Goal: Check status: Check status

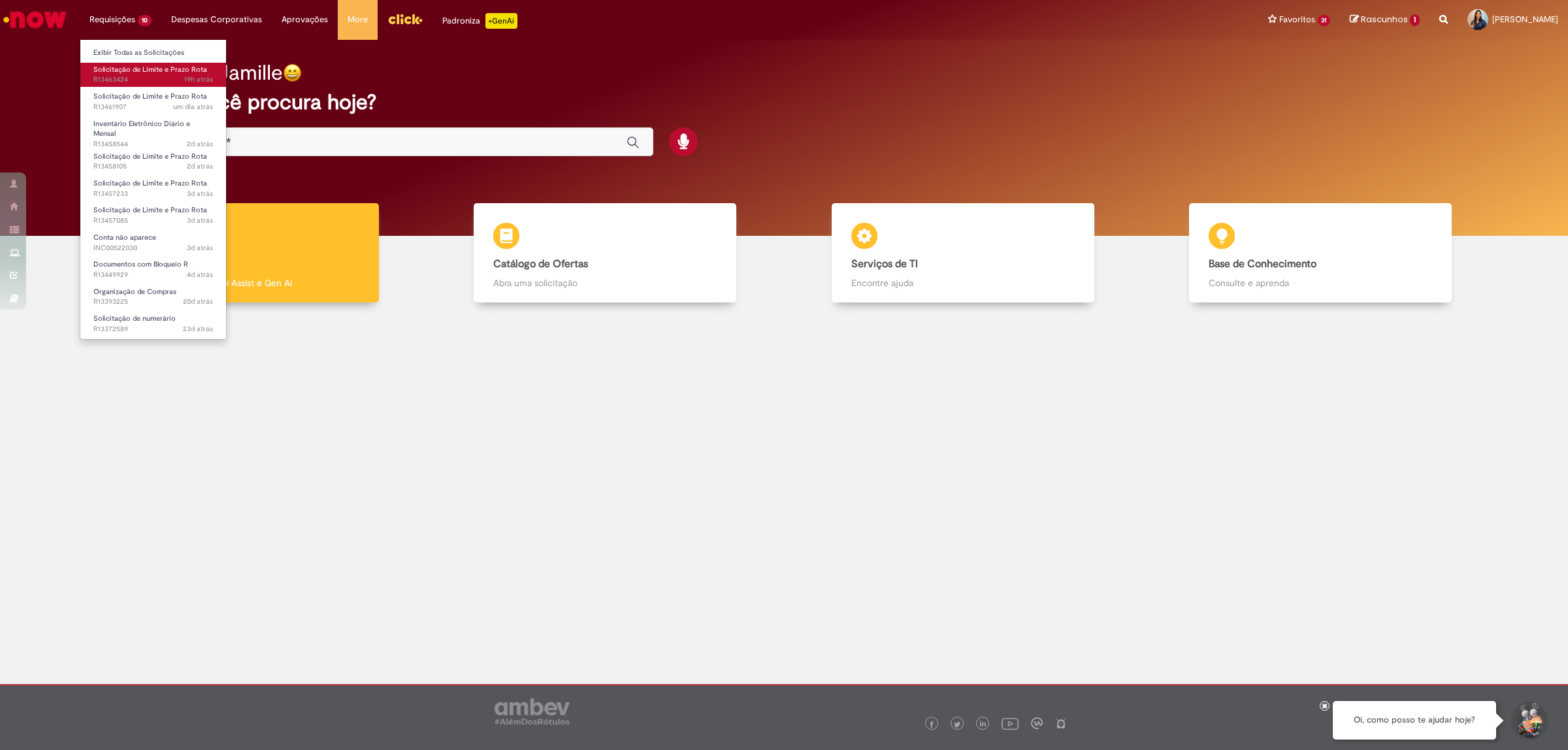
click at [124, 80] on span "19h atrás 19 horas atrás R13463424" at bounding box center [154, 80] width 120 height 11
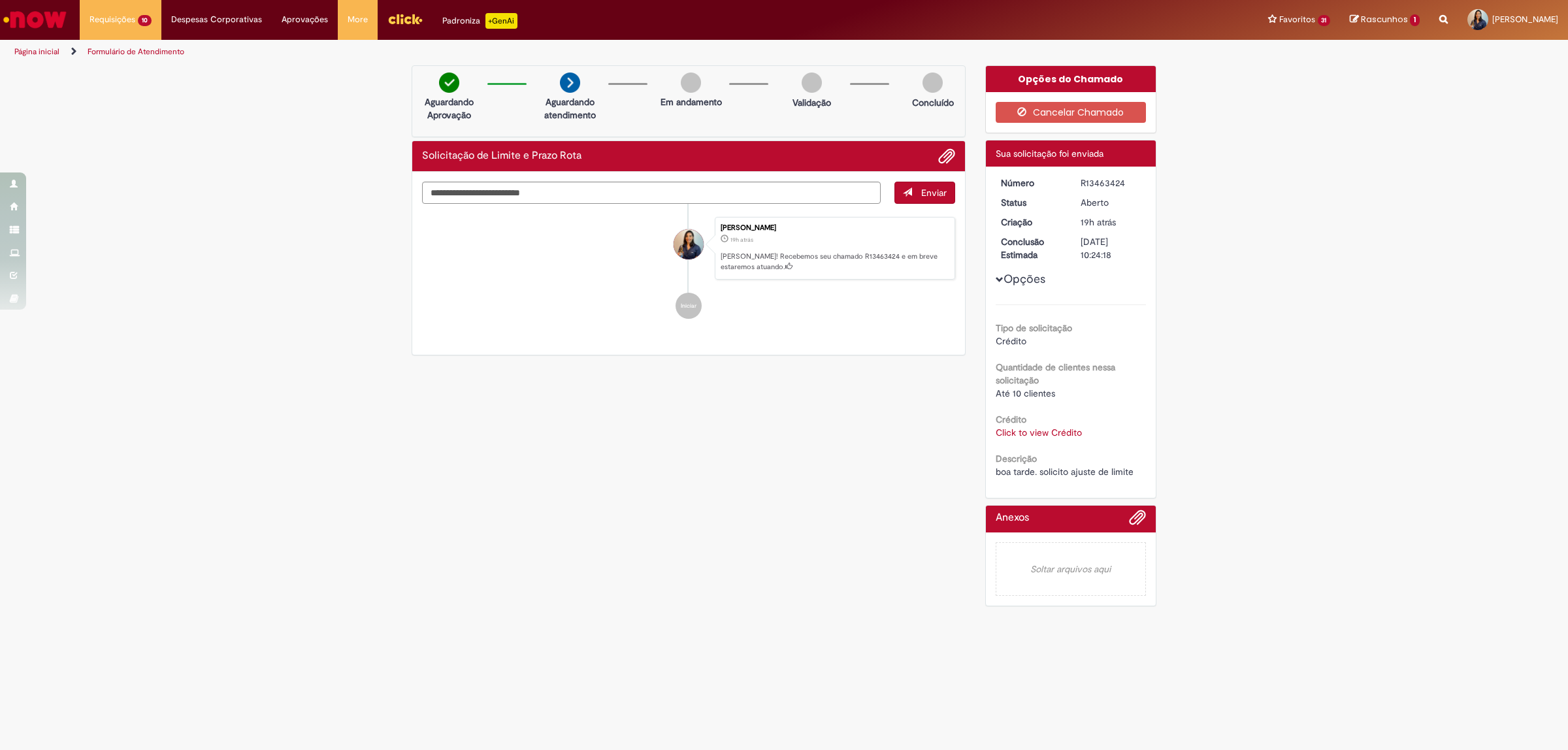
click at [1070, 432] on link "Click to view Crédito" at bounding box center [1038, 432] width 86 height 11
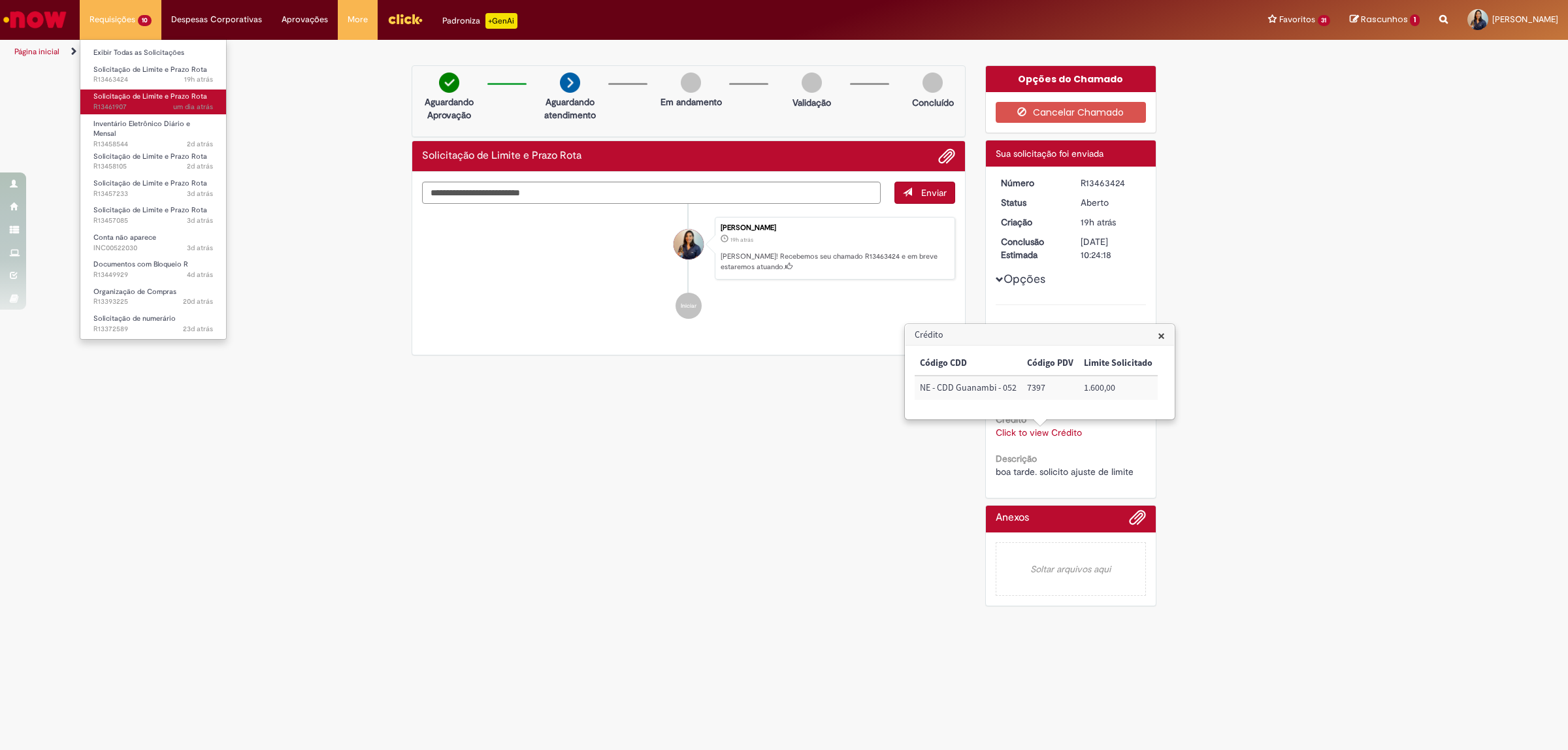
click at [149, 96] on span "Solicitação de Limite e Prazo Rota" at bounding box center [150, 96] width 113 height 10
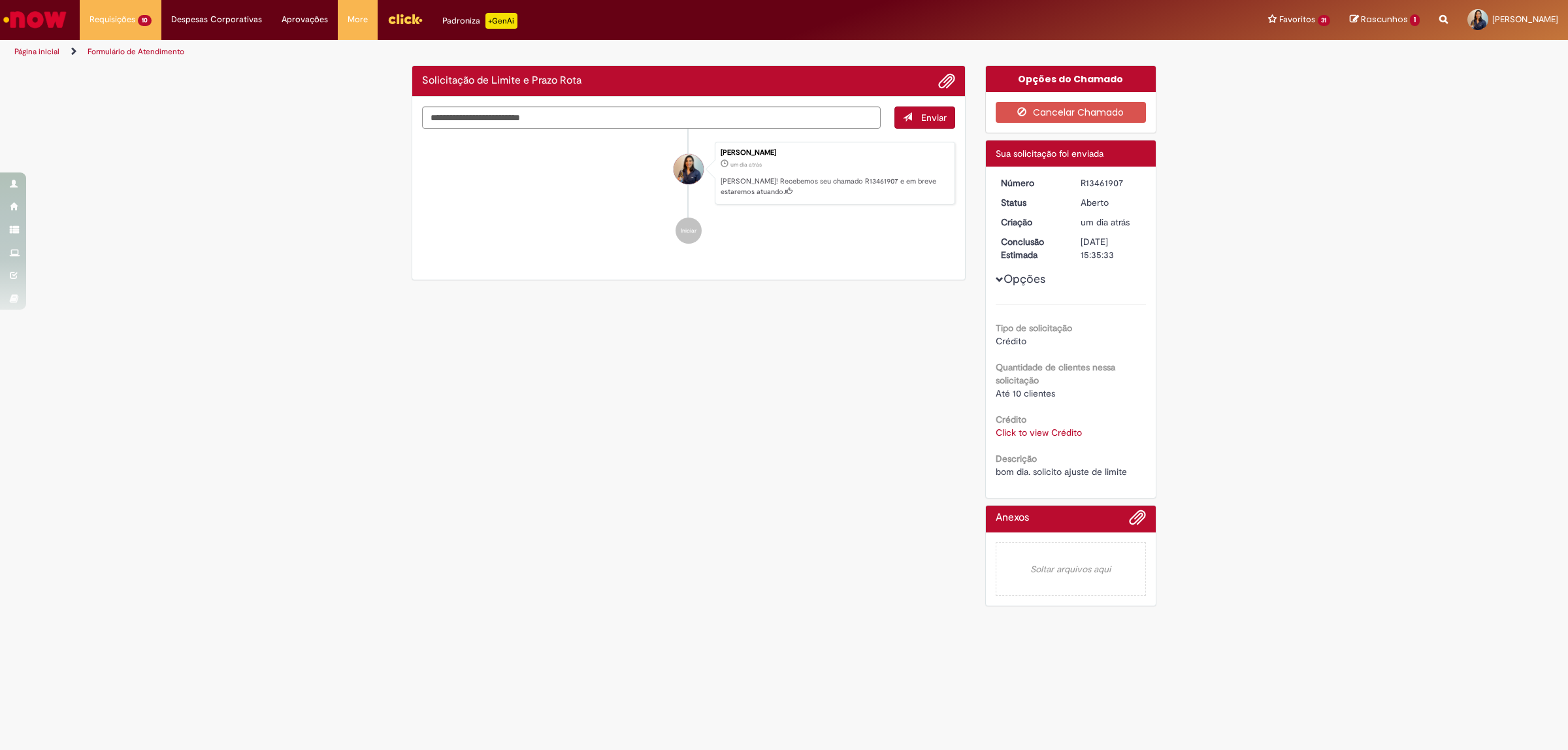
click at [1040, 436] on link "Click to view Crédito" at bounding box center [1038, 432] width 86 height 11
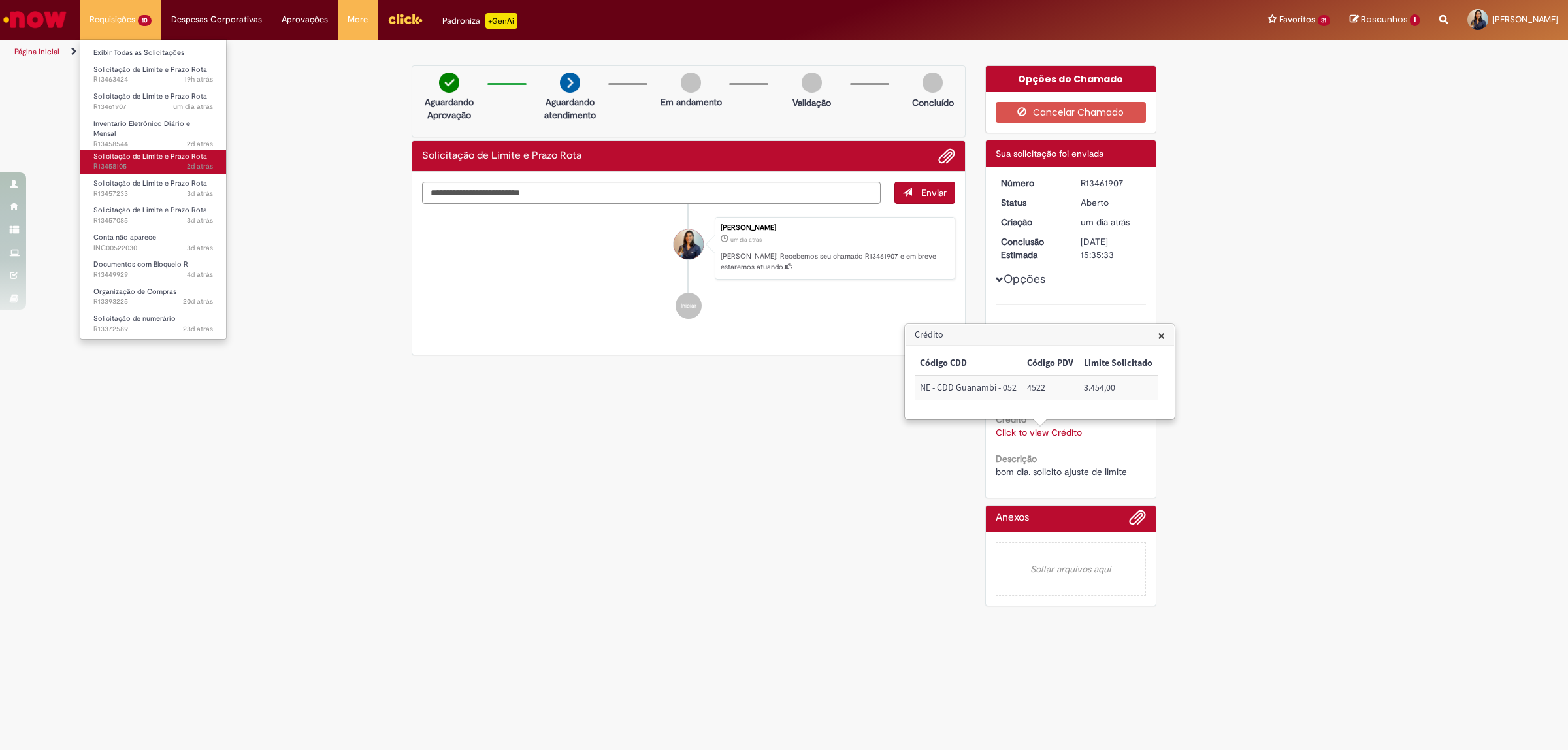
click at [165, 162] on span "2d atrás 2 dias atrás R13458105" at bounding box center [154, 167] width 120 height 11
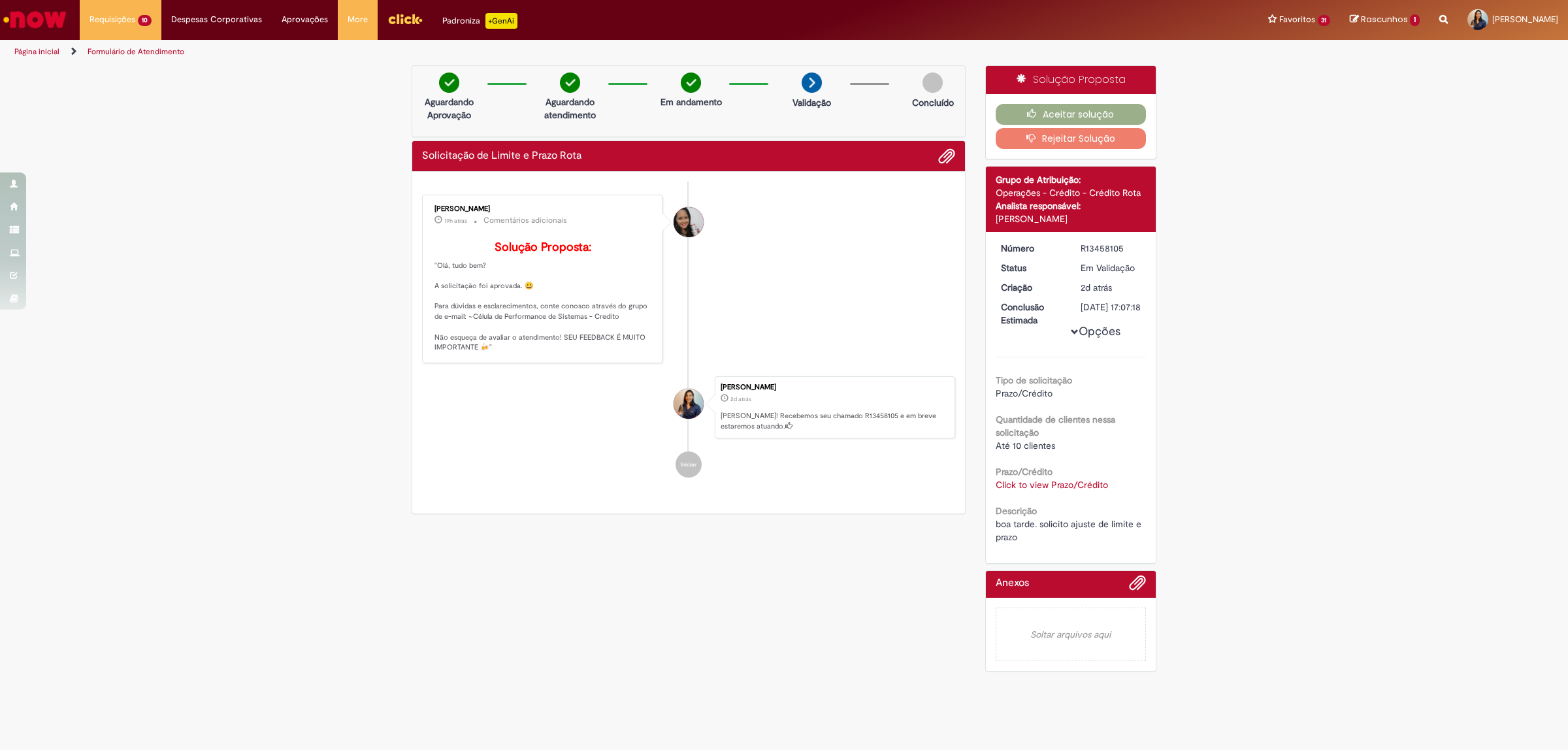
click at [1089, 491] on link "Click to view Prazo/Crédito" at bounding box center [1052, 484] width 112 height 11
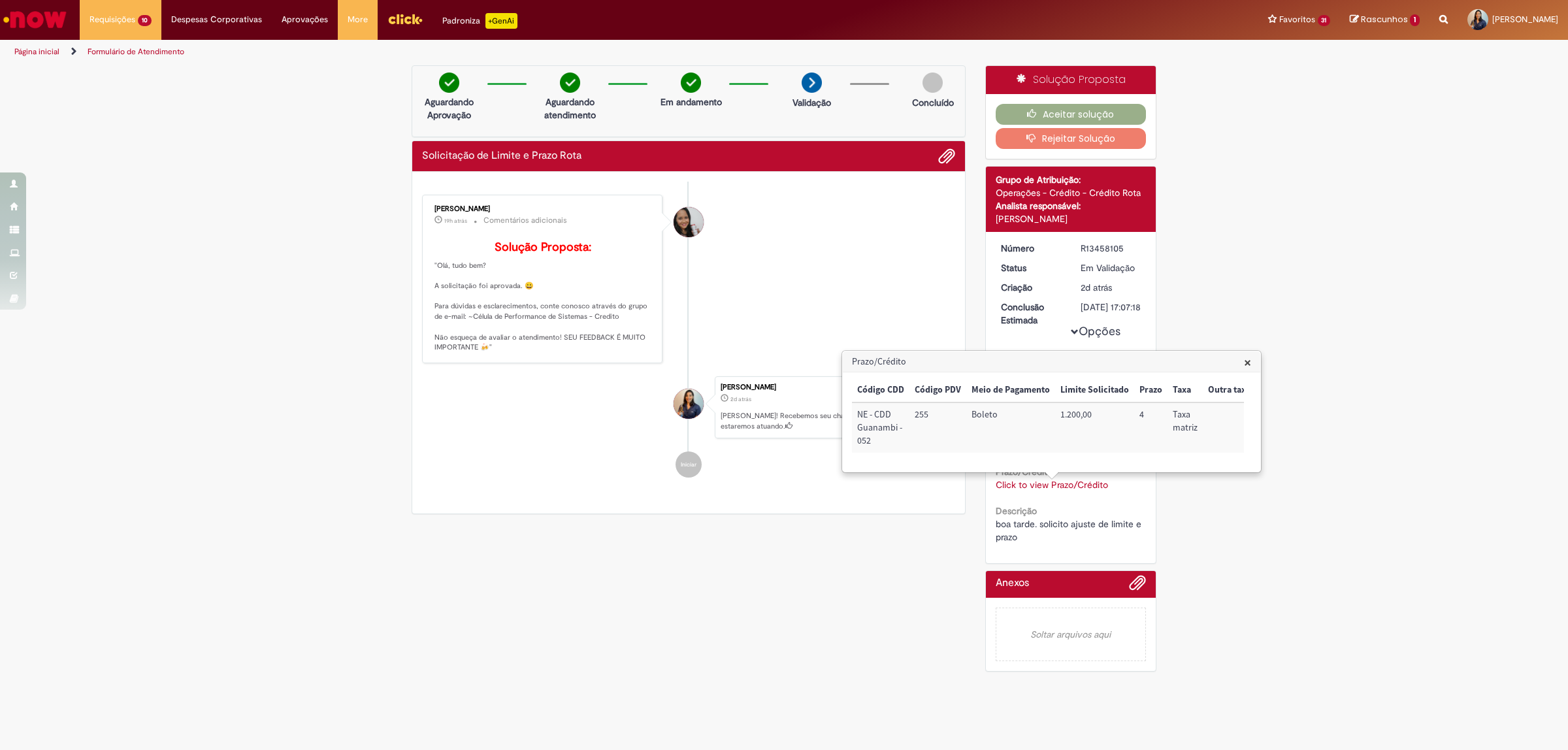
click at [1253, 364] on h3 "Prazo/Crédito" at bounding box center [1052, 361] width 418 height 21
click at [1251, 364] on span "×" at bounding box center [1248, 362] width 7 height 17
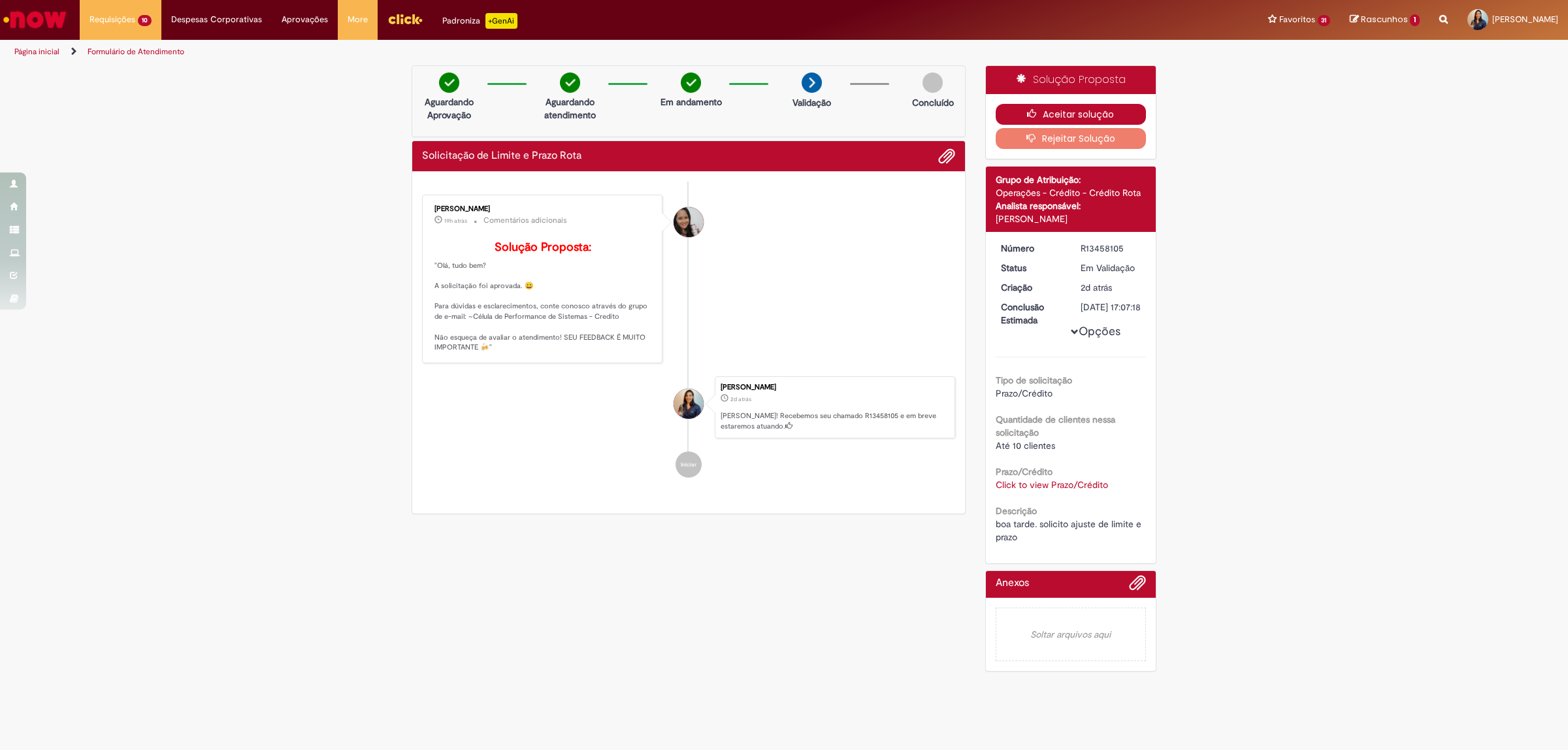
click at [1107, 107] on button "Aceitar solução" at bounding box center [1071, 114] width 151 height 21
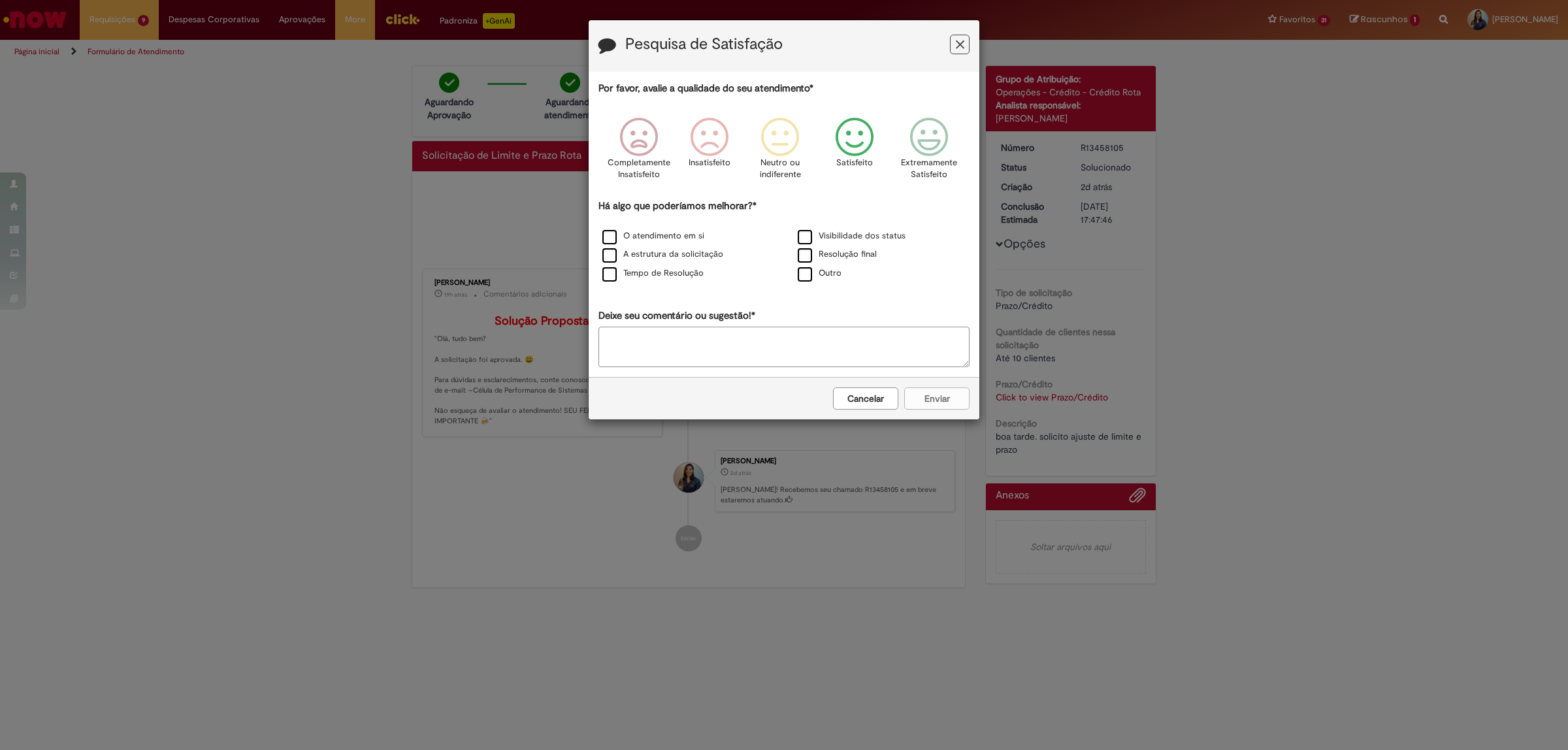
click at [848, 144] on icon "Feedback" at bounding box center [855, 137] width 49 height 39
click at [604, 239] on label "O atendimento em si" at bounding box center [653, 236] width 102 height 12
click at [606, 277] on label "Tempo de Resolução" at bounding box center [653, 273] width 101 height 12
click at [930, 402] on button "Enviar" at bounding box center [938, 398] width 66 height 22
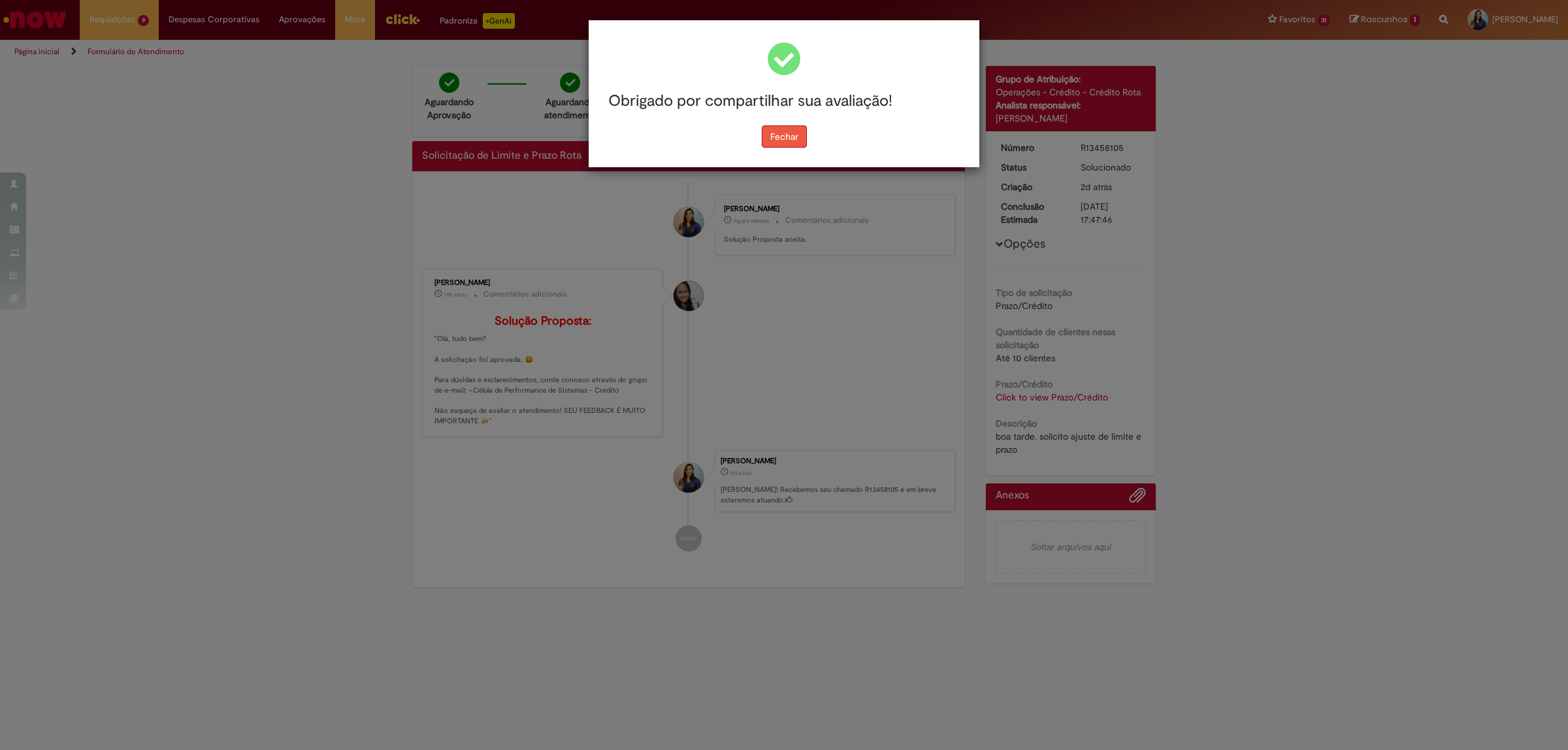
click at [776, 134] on button "Fechar" at bounding box center [784, 136] width 45 height 22
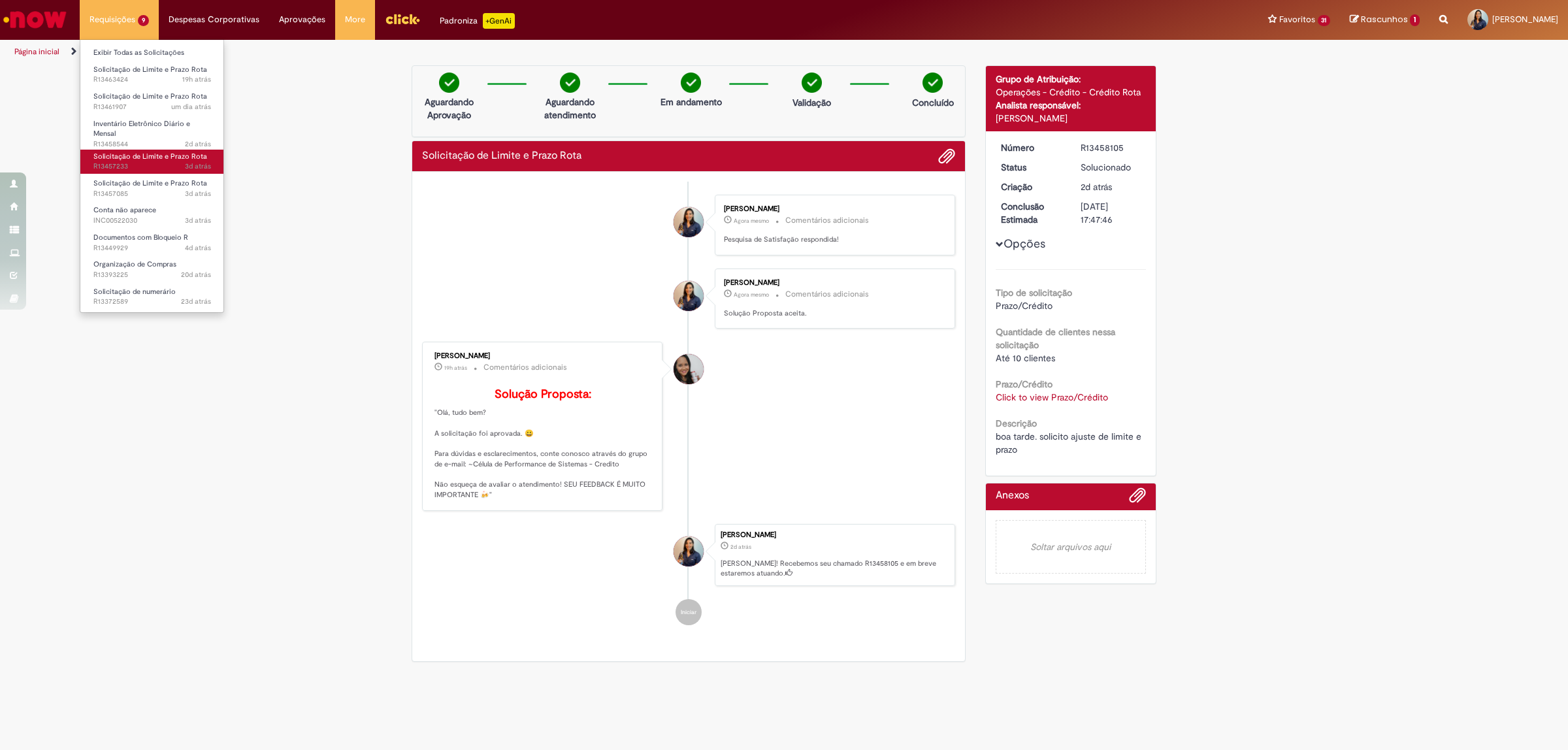
click at [171, 168] on span "3d atrás 3 dias atrás R13457233" at bounding box center [152, 167] width 117 height 11
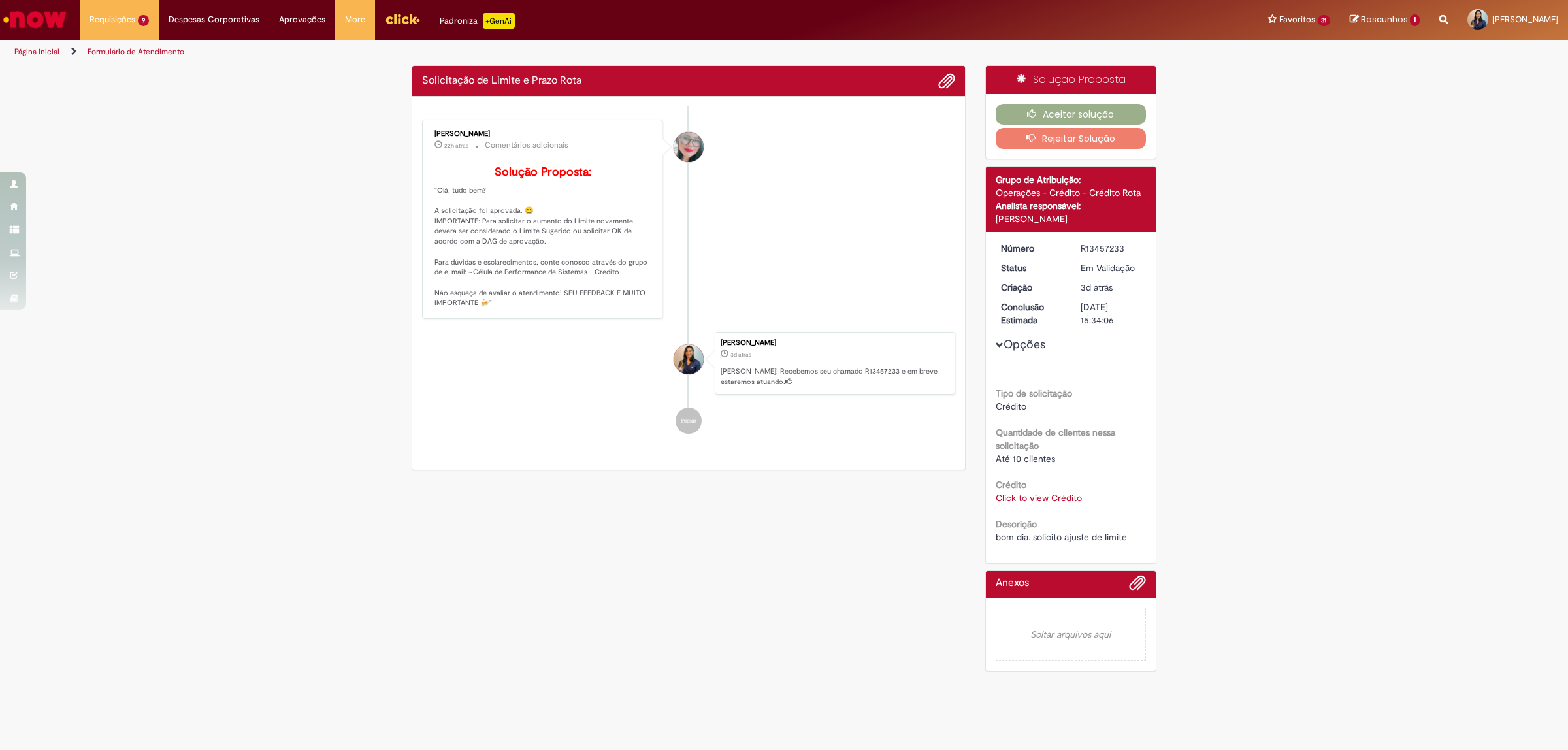
click at [1050, 498] on link "Click to view Crédito" at bounding box center [1038, 497] width 86 height 11
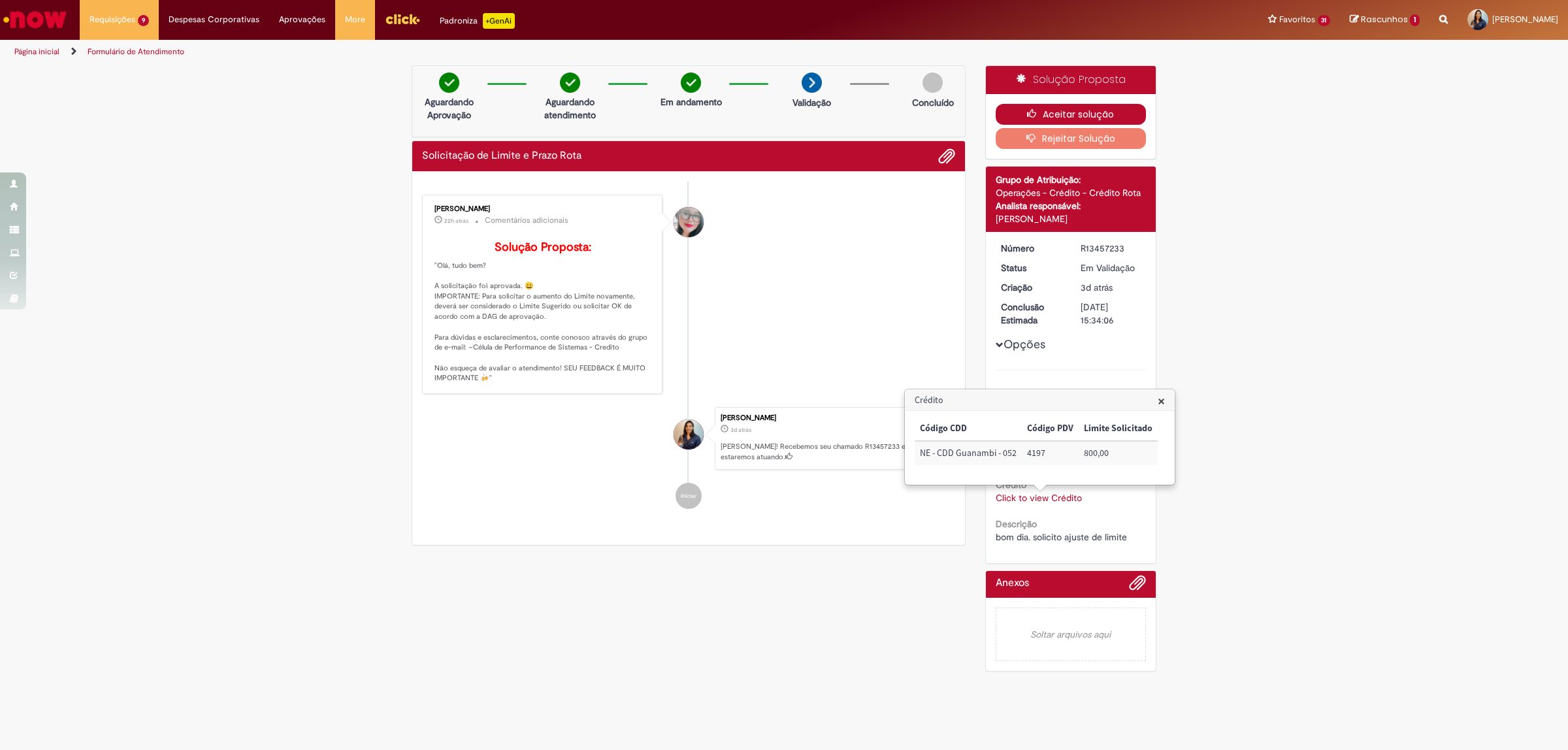
click at [1072, 116] on button "Aceitar solução" at bounding box center [1071, 114] width 151 height 21
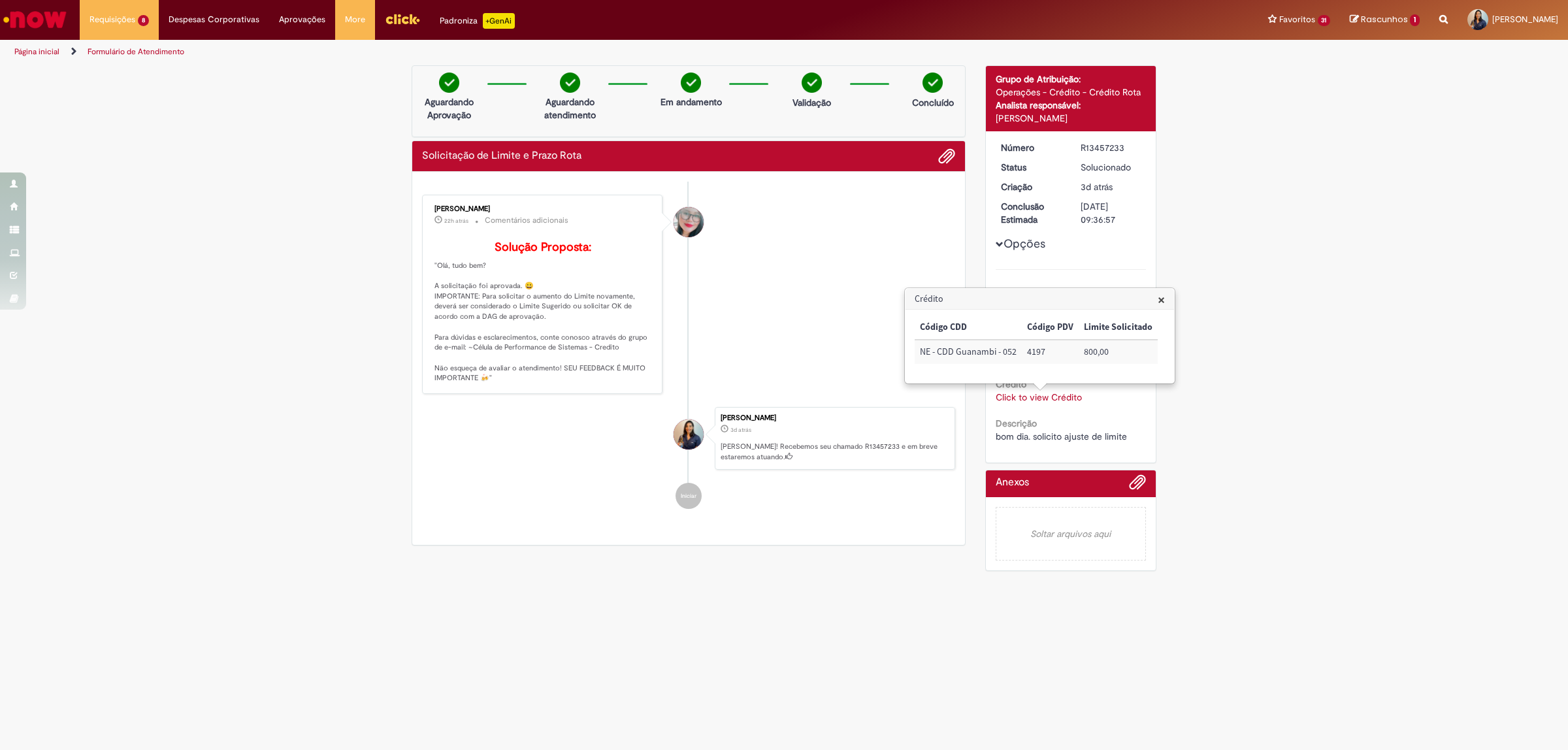
click at [1161, 300] on span "×" at bounding box center [1161, 299] width 7 height 17
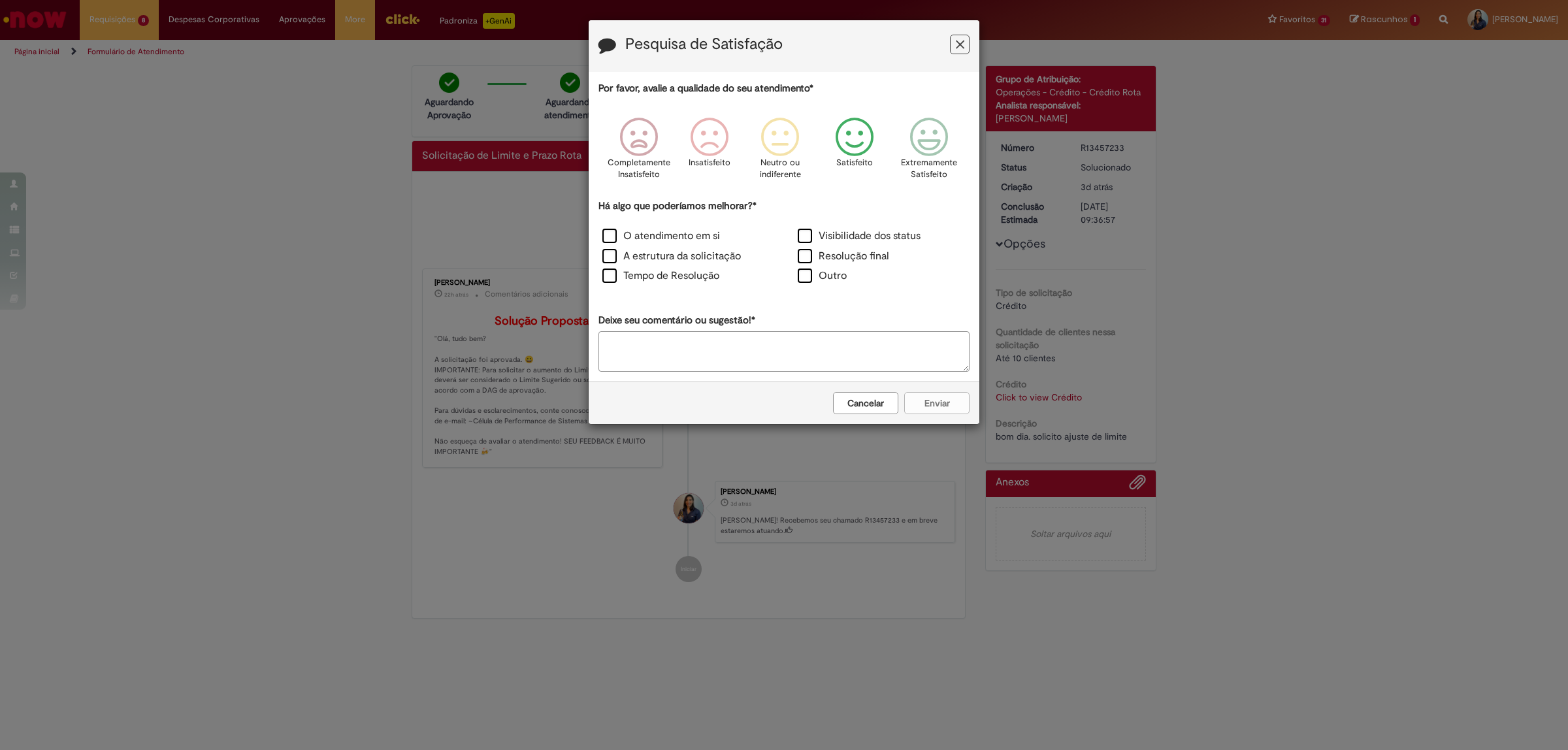
click at [850, 140] on icon "Feedback" at bounding box center [855, 137] width 49 height 39
click at [605, 236] on label "O atendimento em si" at bounding box center [661, 236] width 117 height 15
drag, startPoint x: 605, startPoint y: 276, endPoint x: 750, endPoint y: 364, distance: 169.6
click at [606, 276] on label "Tempo de Resolução" at bounding box center [661, 276] width 117 height 15
click at [942, 396] on button "Enviar" at bounding box center [938, 403] width 66 height 22
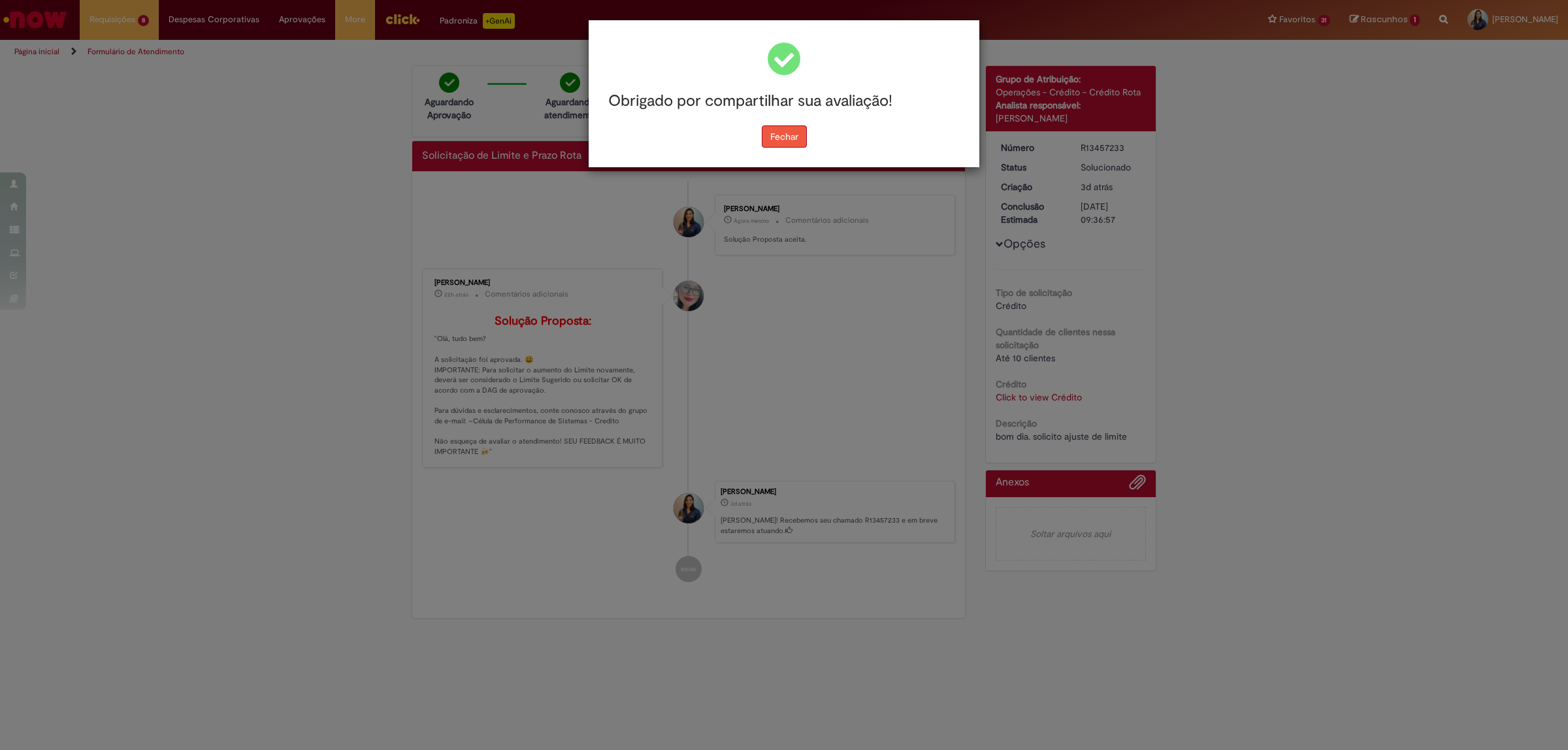
click at [779, 136] on button "Fechar" at bounding box center [784, 136] width 45 height 22
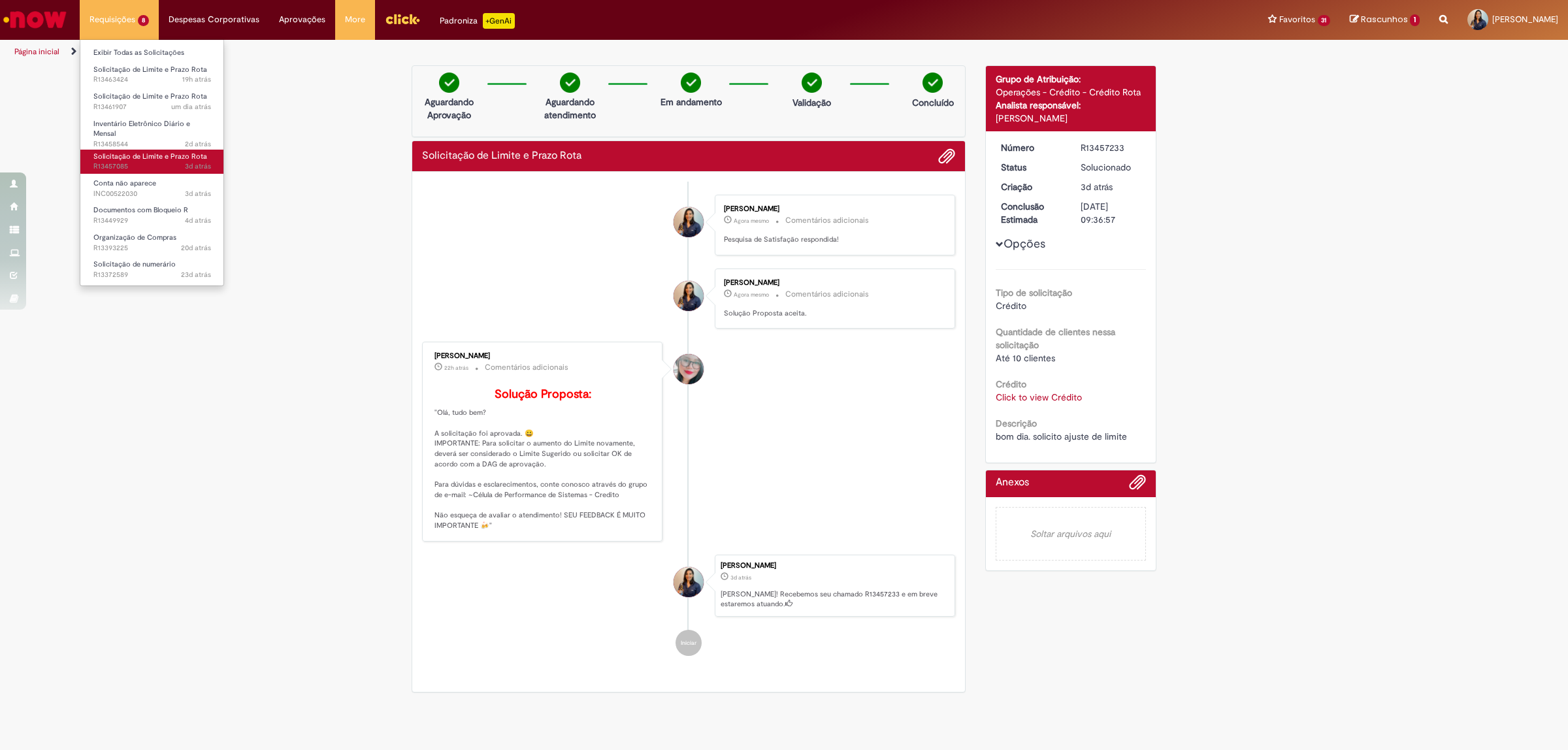
click at [173, 162] on span "3d atrás 3 dias atrás R13457085" at bounding box center [152, 167] width 117 height 11
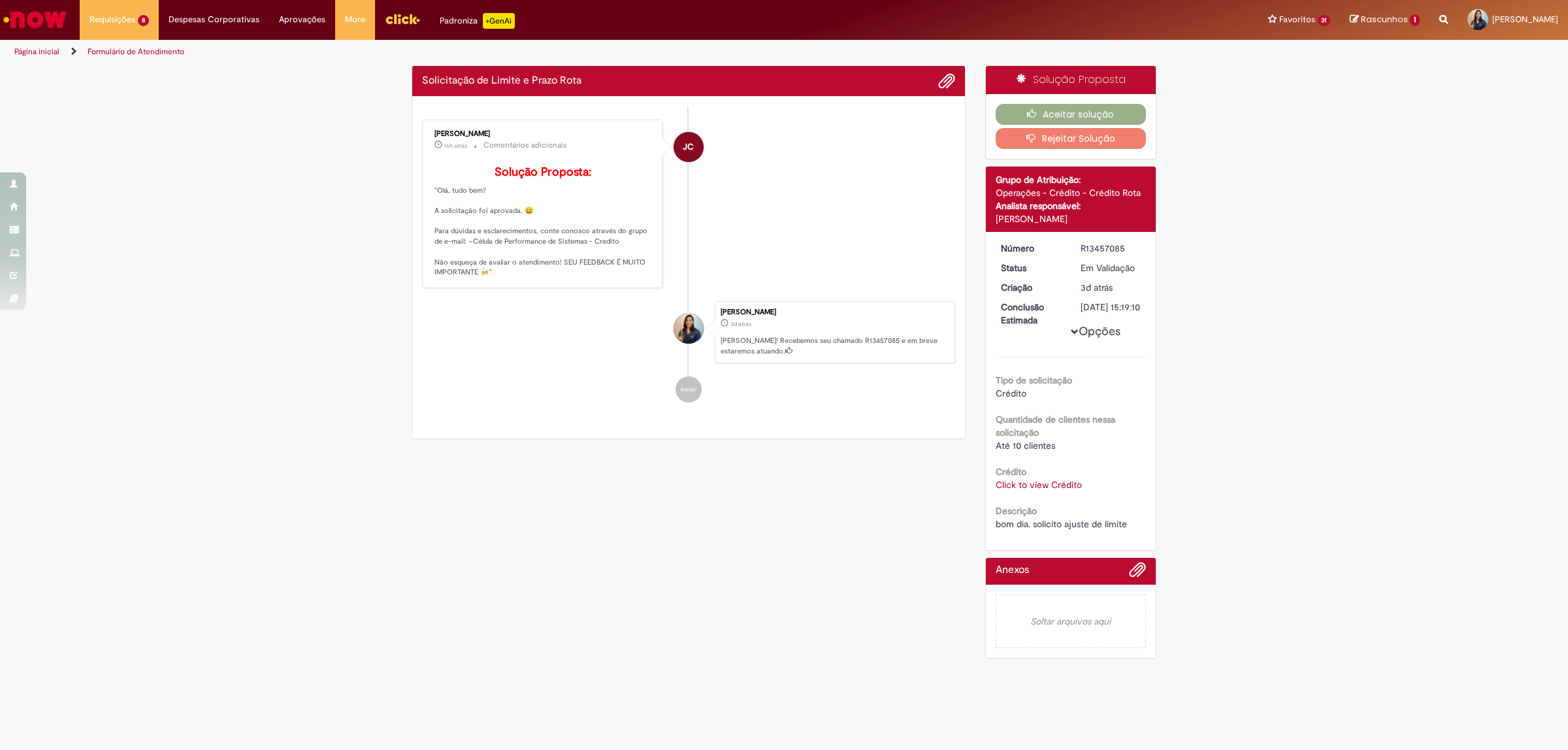
click at [1052, 491] on link "Click to view Crédito" at bounding box center [1038, 484] width 86 height 11
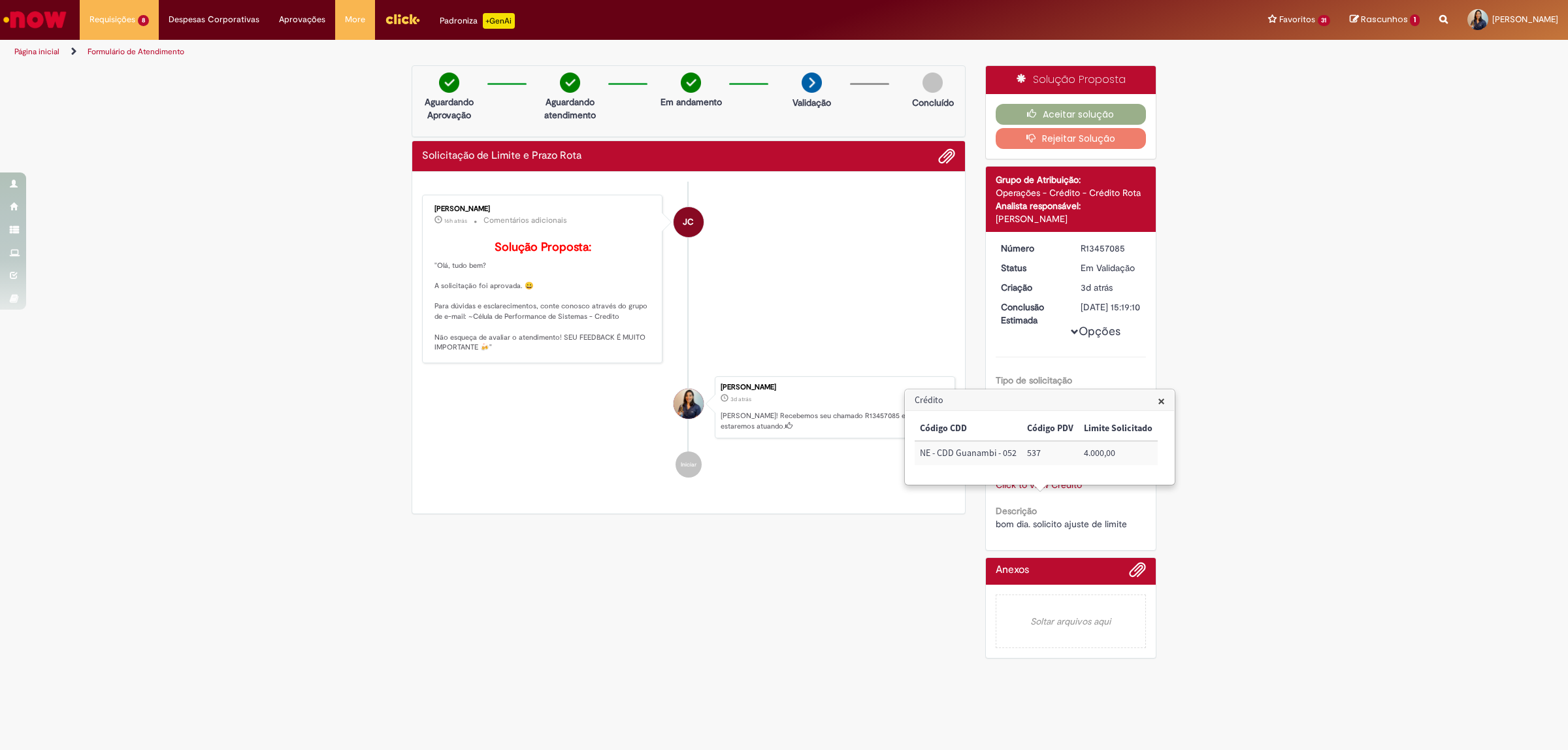
click at [1158, 399] on span "×" at bounding box center [1161, 400] width 7 height 17
click at [1082, 107] on button "Aceitar solução" at bounding box center [1071, 114] width 151 height 21
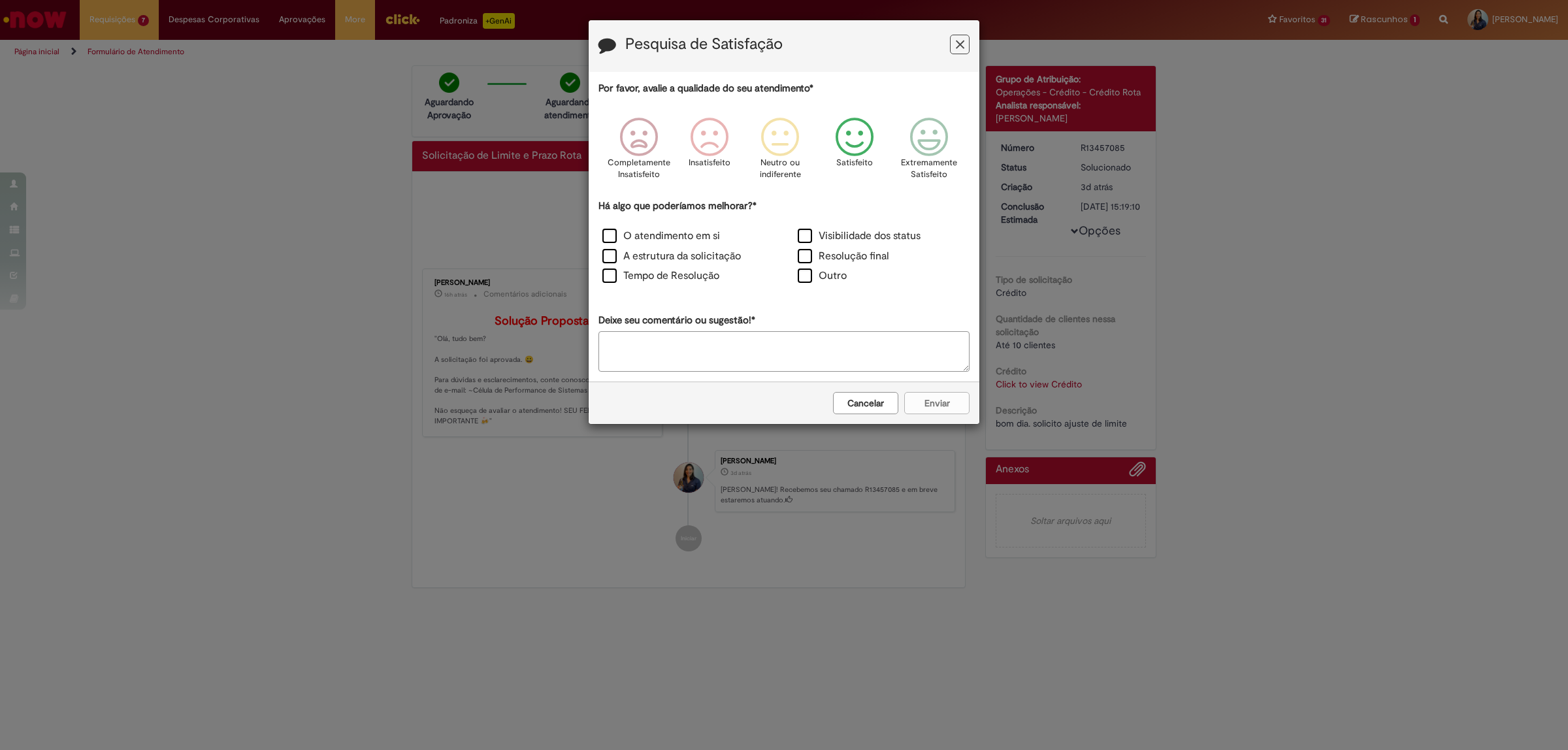
drag, startPoint x: 851, startPoint y: 135, endPoint x: 831, endPoint y: 152, distance: 26.2
click at [853, 135] on icon "Feedback" at bounding box center [855, 137] width 49 height 39
drag, startPoint x: 637, startPoint y: 237, endPoint x: 641, endPoint y: 245, distance: 8.9
click at [638, 237] on label "O atendimento em si" at bounding box center [661, 236] width 117 height 15
click at [651, 273] on label "Tempo de Resolução" at bounding box center [661, 276] width 117 height 15
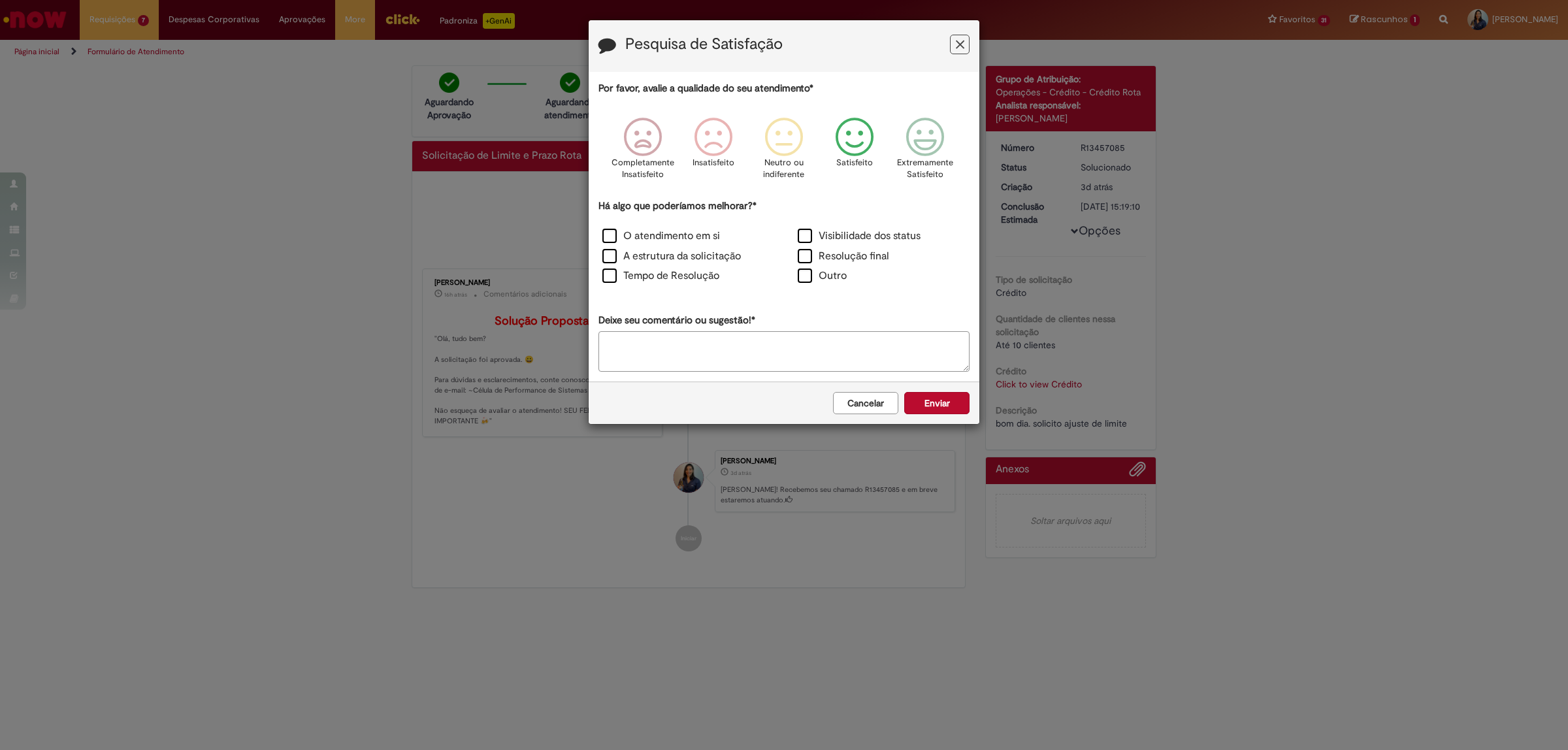
drag, startPoint x: 607, startPoint y: 232, endPoint x: 709, endPoint y: 309, distance: 127.8
click at [610, 232] on label "O atendimento em si" at bounding box center [661, 236] width 117 height 15
click at [944, 393] on button "Enviar" at bounding box center [938, 403] width 66 height 22
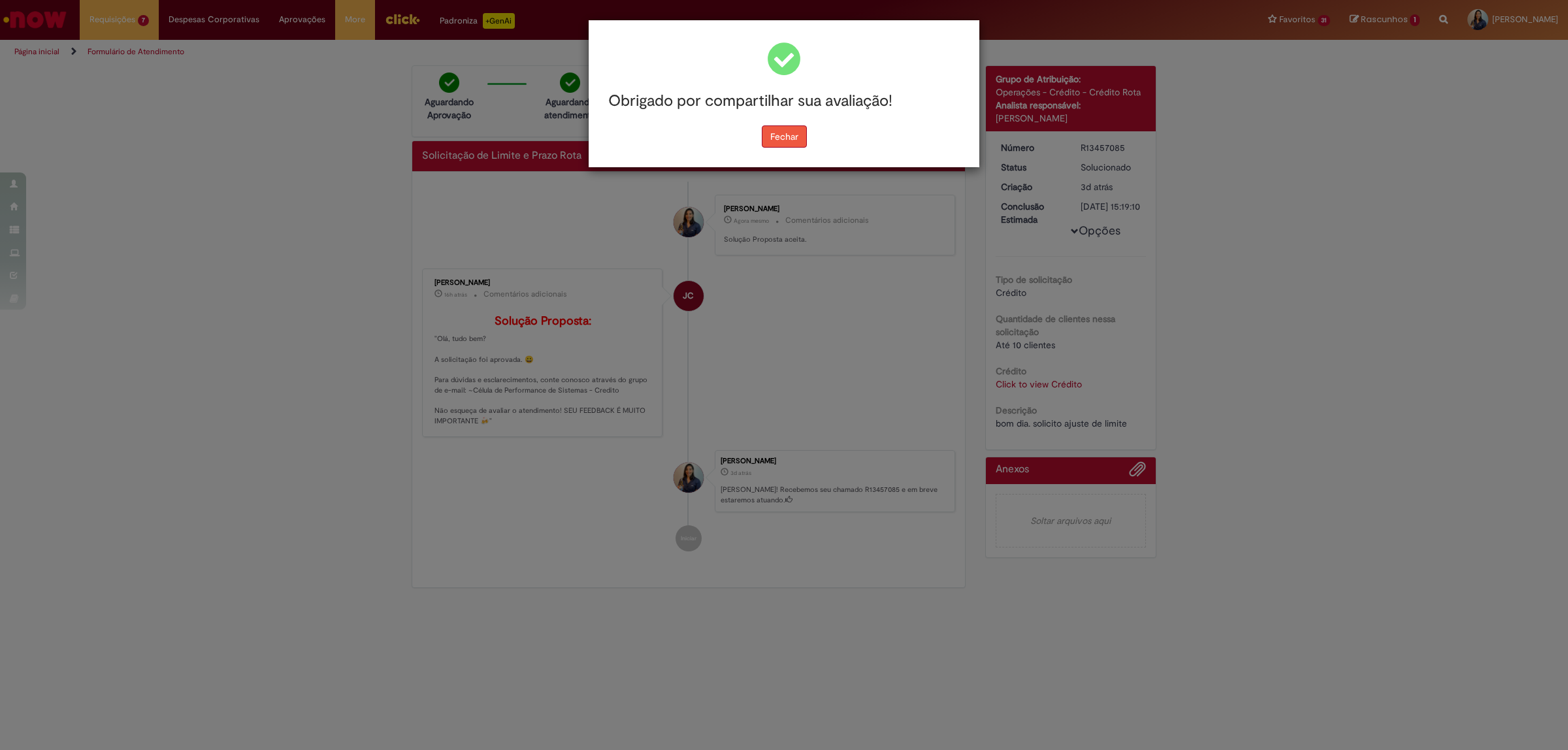
click at [786, 130] on button "Fechar" at bounding box center [784, 136] width 45 height 22
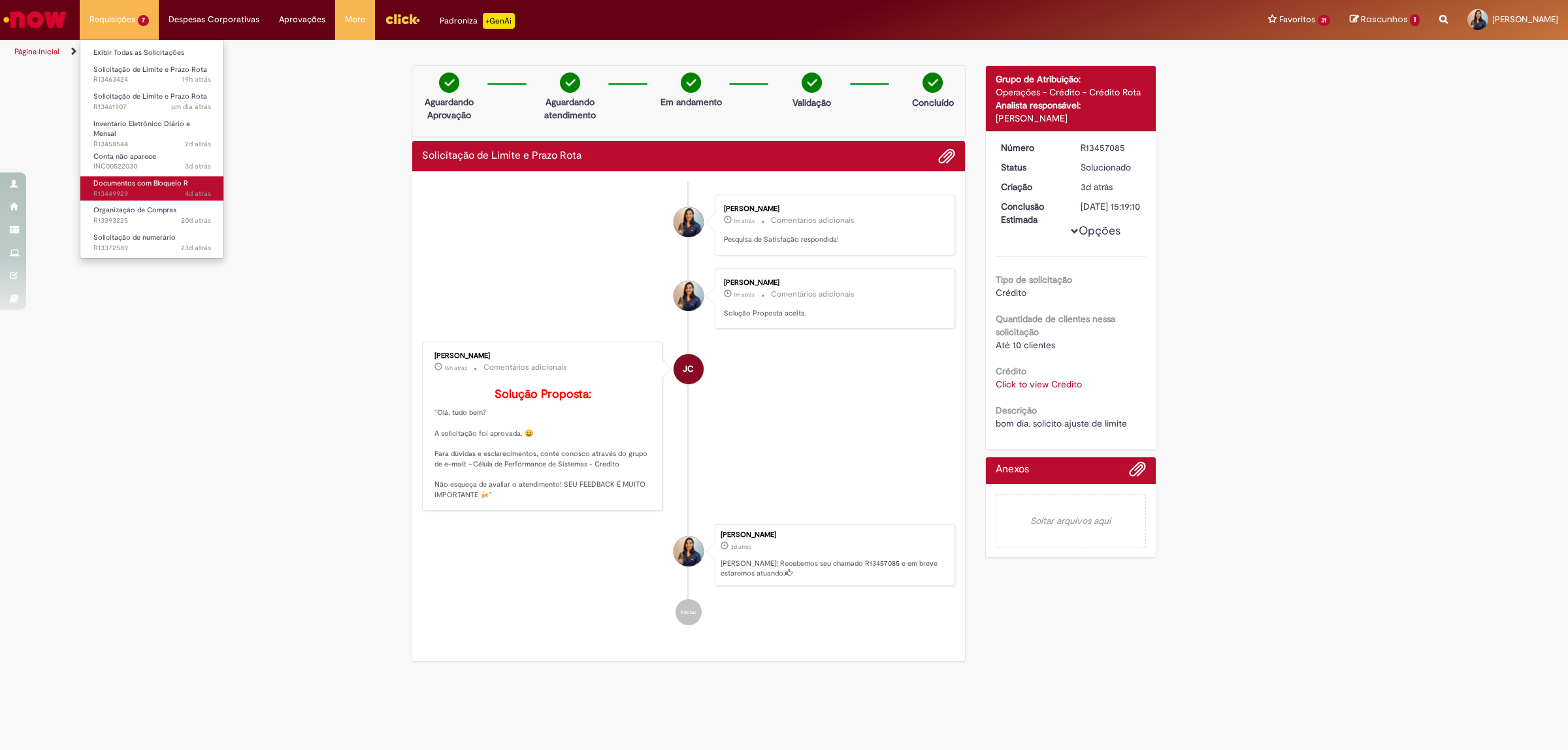
click at [178, 184] on span "Documentos com Bloqueio R" at bounding box center [140, 183] width 94 height 10
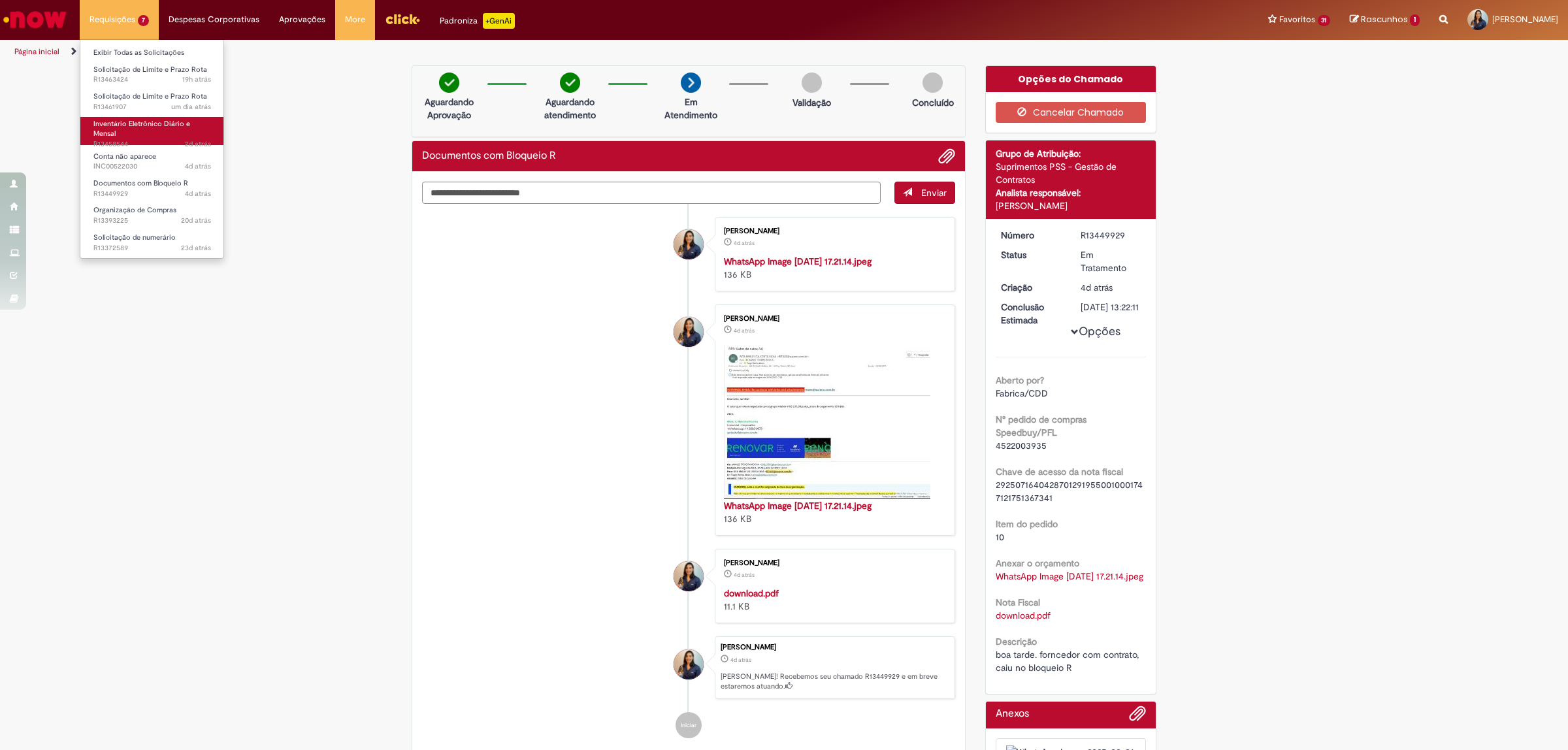
click at [119, 126] on span "Inventário Eletrônico Diário e Mensal" at bounding box center [142, 129] width 97 height 21
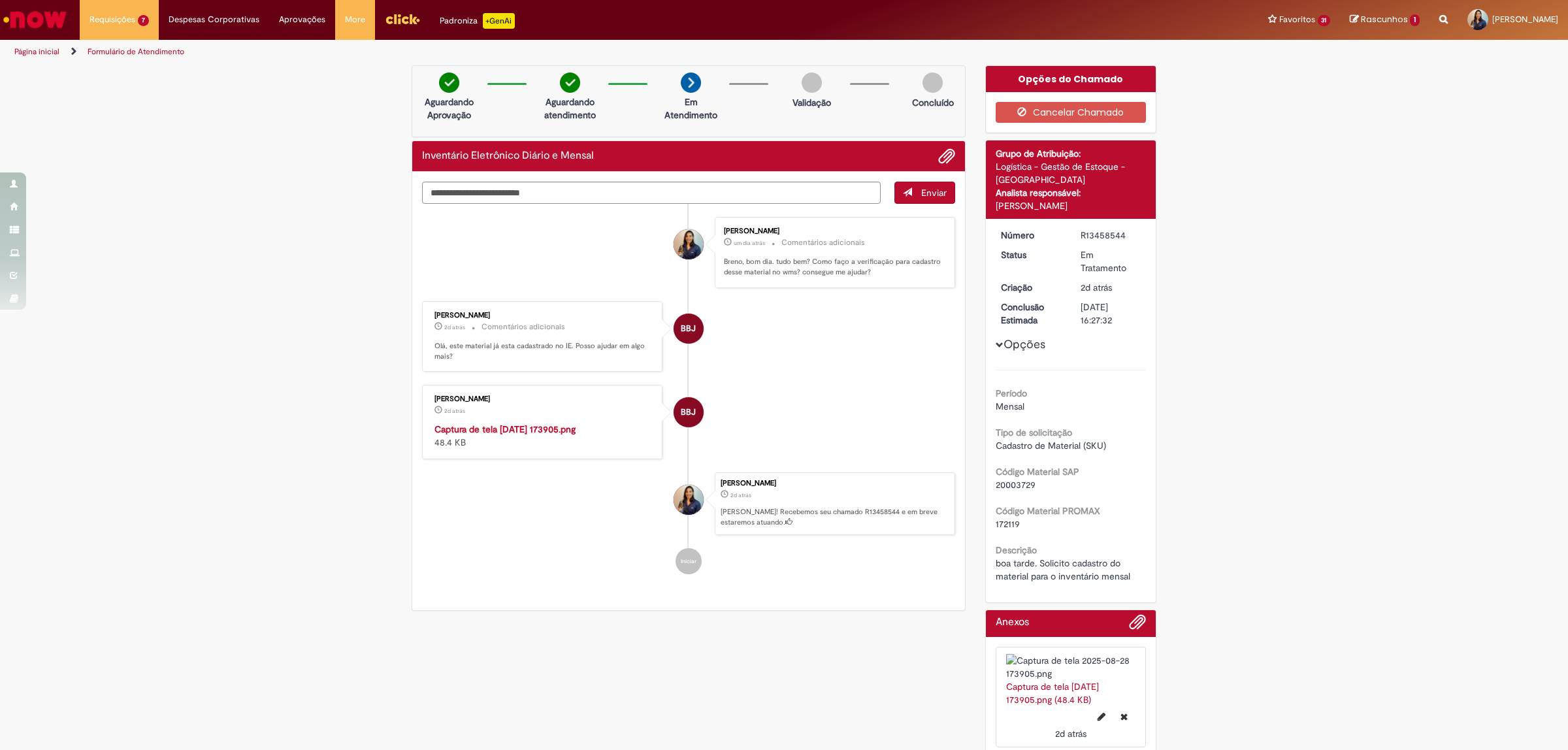
click at [18, 28] on img "Ir para a Homepage" at bounding box center [35, 20] width 67 height 26
